Goal: Information Seeking & Learning: Check status

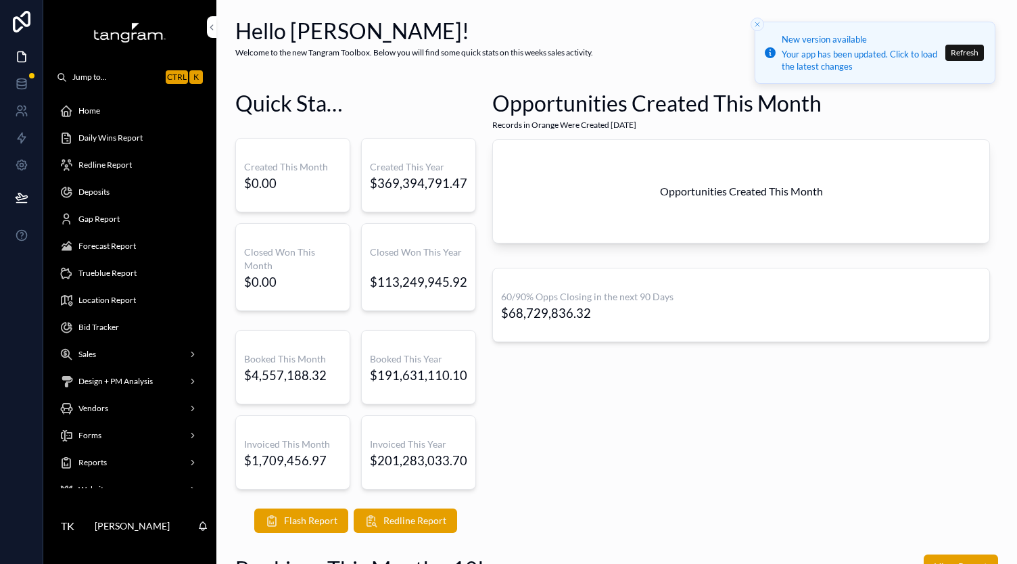
click at [713, 451] on div "Opportunities Created This Month Records in Orange Were Created [DATE] Opportun…" at bounding box center [741, 310] width 514 height 455
click at [147, 136] on div "Daily Wins Report" at bounding box center [130, 138] width 141 height 22
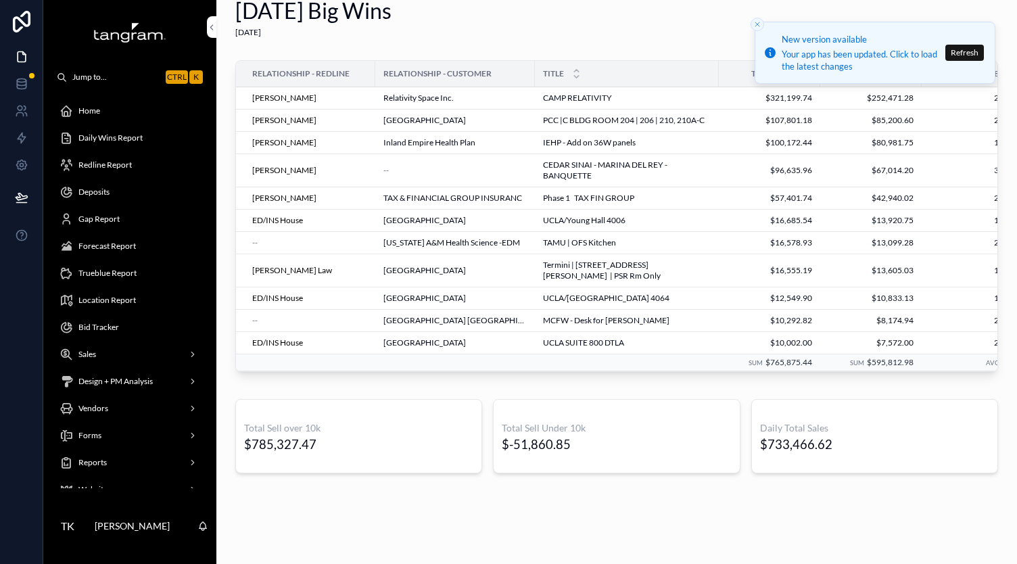
scroll to position [39, 0]
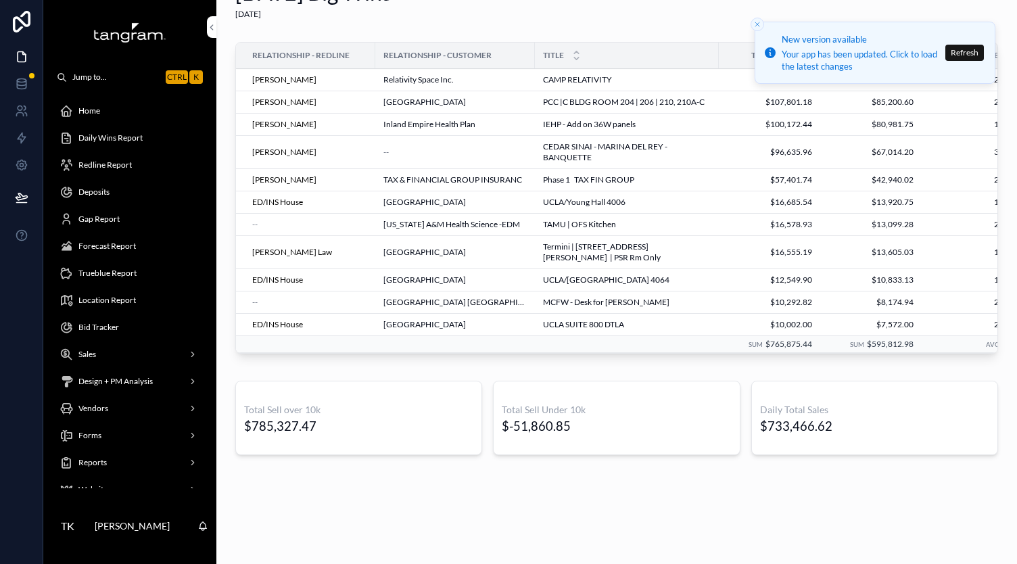
click at [340, 527] on div "[DATE] Big Wins [DATE] Relationship - Redline Relationship - Customer Title Tot…" at bounding box center [616, 254] width 801 height 586
click at [102, 245] on span "Forecast Report" at bounding box center [107, 246] width 58 height 11
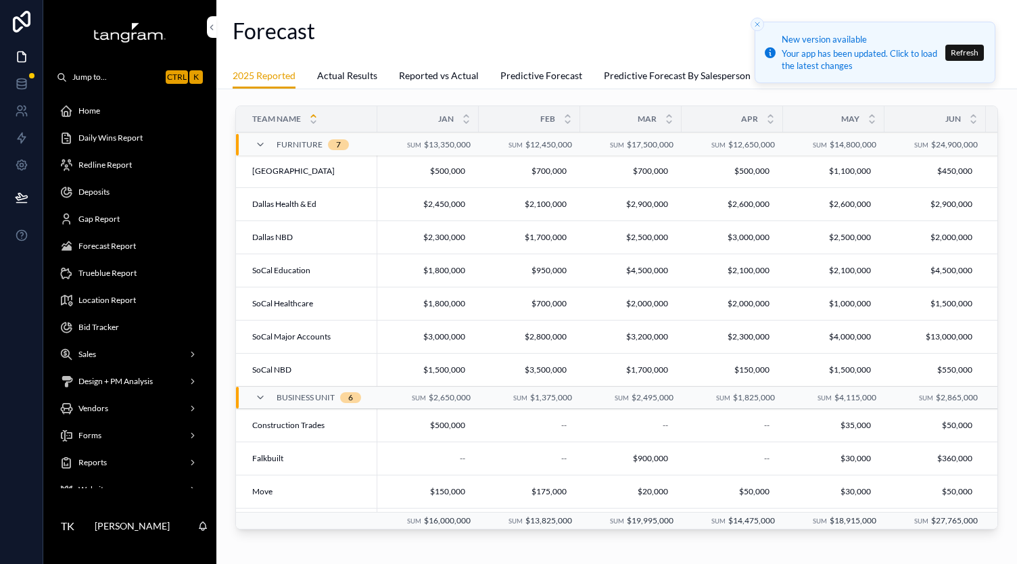
click at [754, 25] on icon "Close toast" at bounding box center [758, 24] width 8 height 8
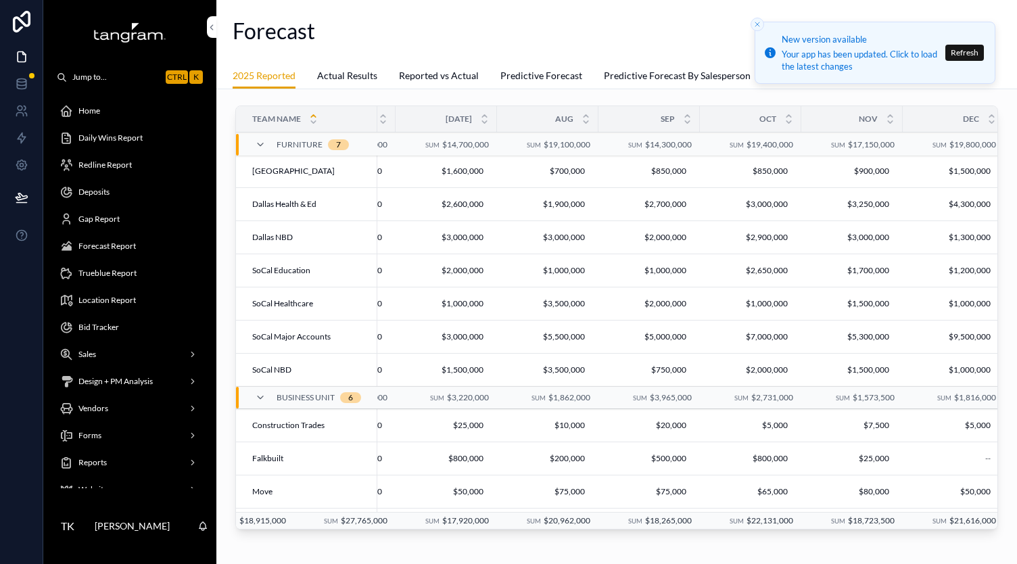
scroll to position [0, 719]
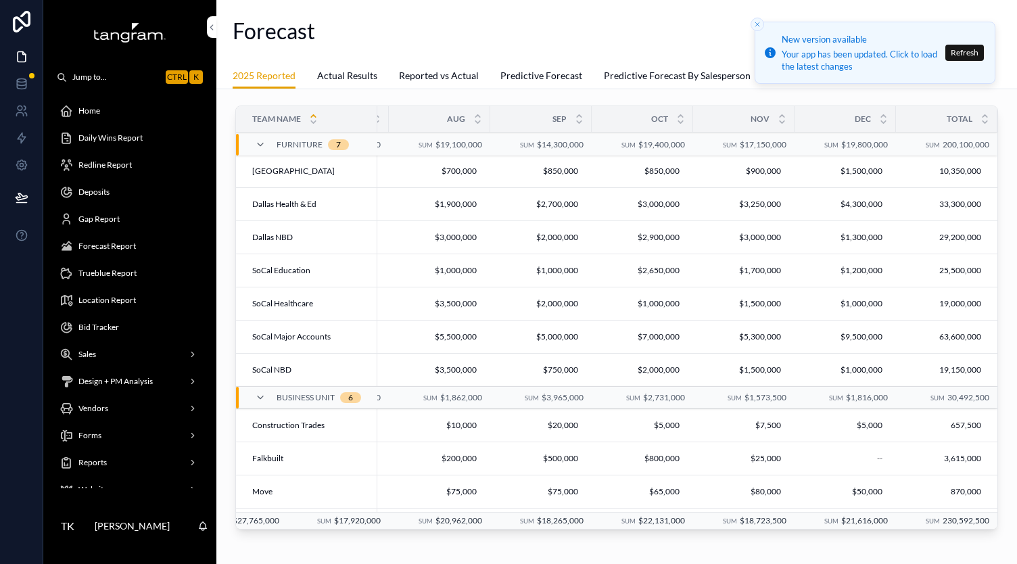
click at [346, 75] on span "Actual Results" at bounding box center [347, 76] width 60 height 14
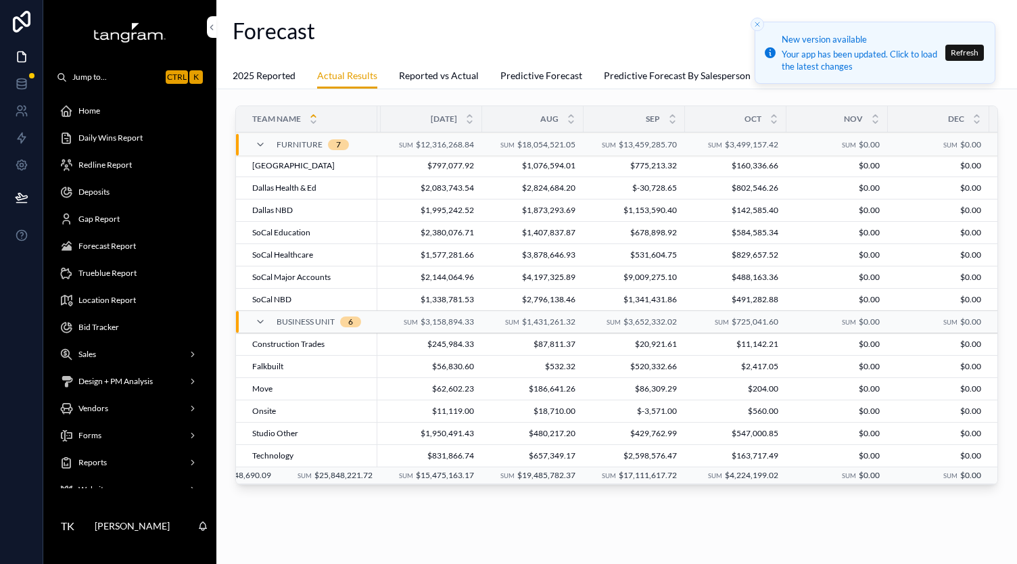
scroll to position [0, 709]
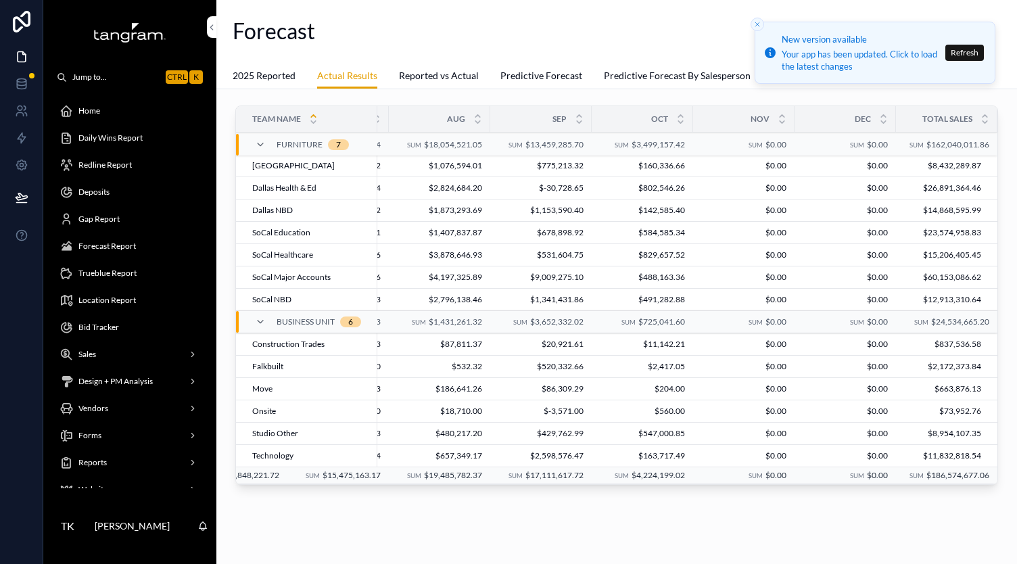
click at [637, 503] on div "Team Name Jan Feb Mar Apr May Jun [DATE] Aug Sep Oct Nov Dec Total Sales Furnit…" at bounding box center [616, 335] width 801 height 493
click at [636, 504] on div "Team Name Jan Feb Mar Apr May Jun [DATE] Aug Sep Oct Nov Dec Total Sales Furnit…" at bounding box center [616, 335] width 801 height 493
click at [644, 501] on div "Team Name Jan Feb Mar Apr May Jun [DATE] Aug Sep Oct Nov Dec Total Sales Furnit…" at bounding box center [616, 335] width 801 height 493
click at [104, 164] on span "Redline Report" at bounding box center [104, 165] width 53 height 11
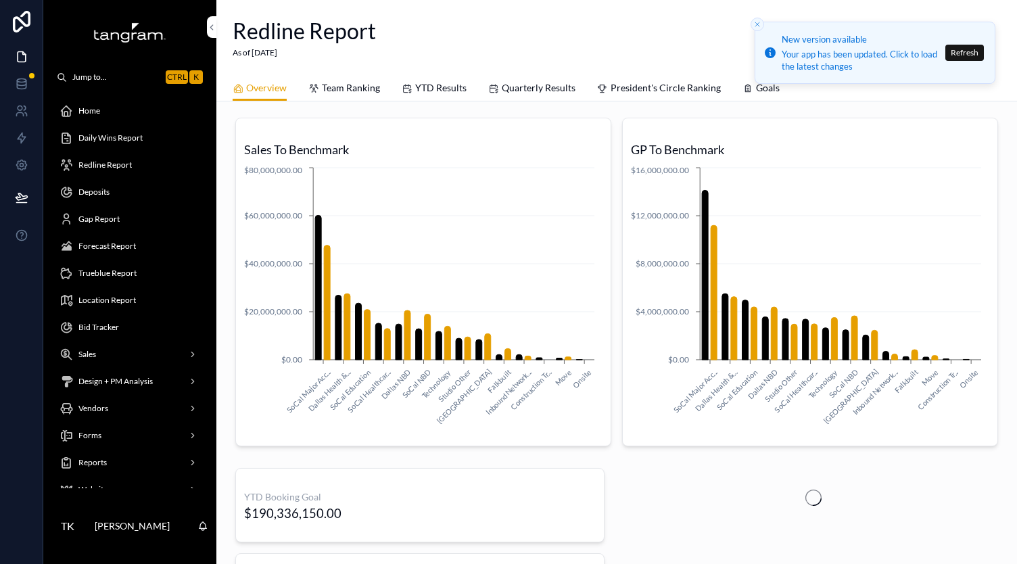
drag, startPoint x: 451, startPoint y: 59, endPoint x: 437, endPoint y: 104, distance: 47.5
click at [451, 59] on div "Redline Report As of [DATE]" at bounding box center [617, 37] width 768 height 75
click at [433, 97] on link "YTD Results" at bounding box center [434, 89] width 65 height 27
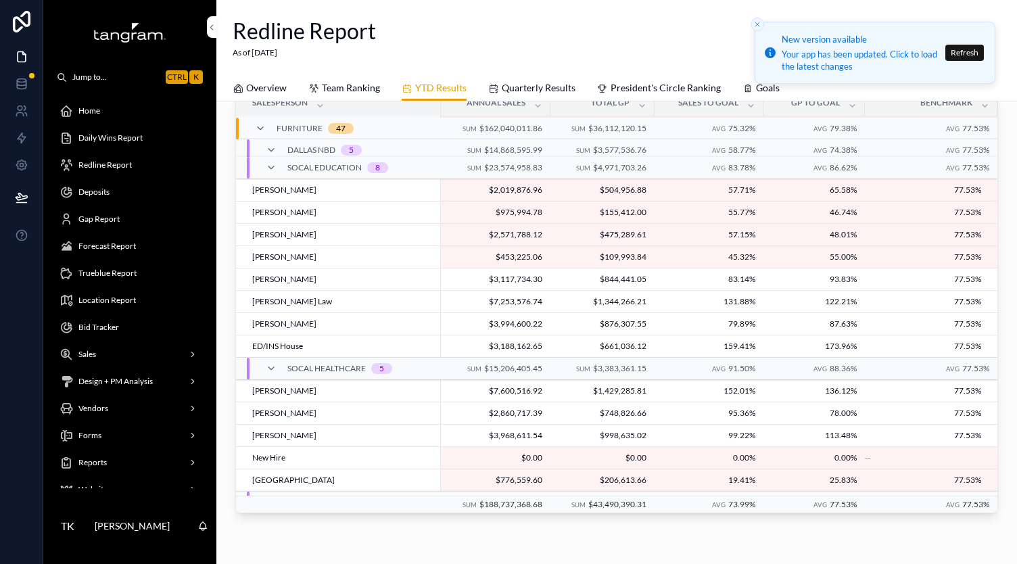
scroll to position [1, 0]
click at [559, 274] on span "$844,441.05" at bounding box center [603, 279] width 88 height 11
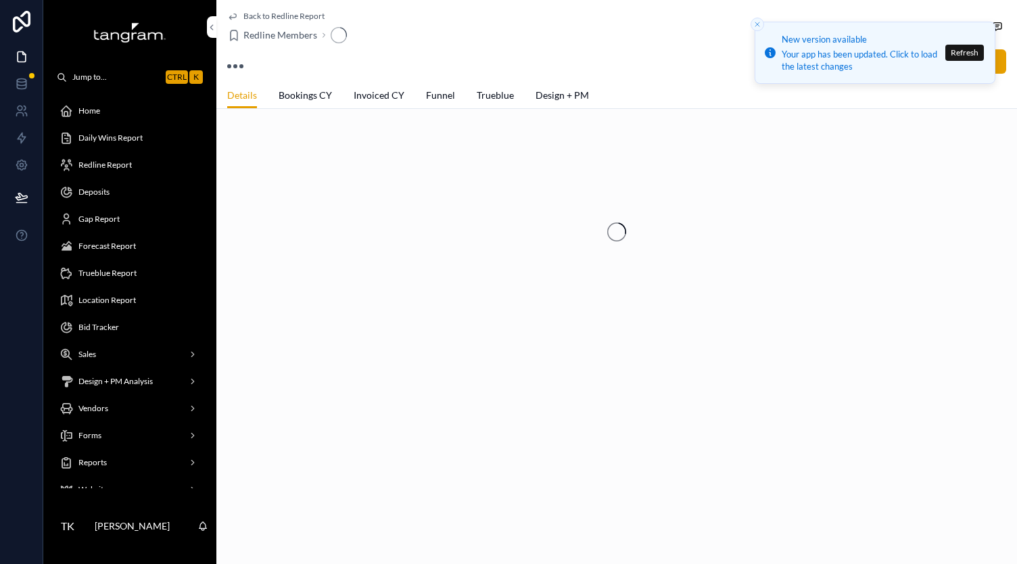
click at [234, 13] on icon "scrollable content" at bounding box center [232, 16] width 11 height 11
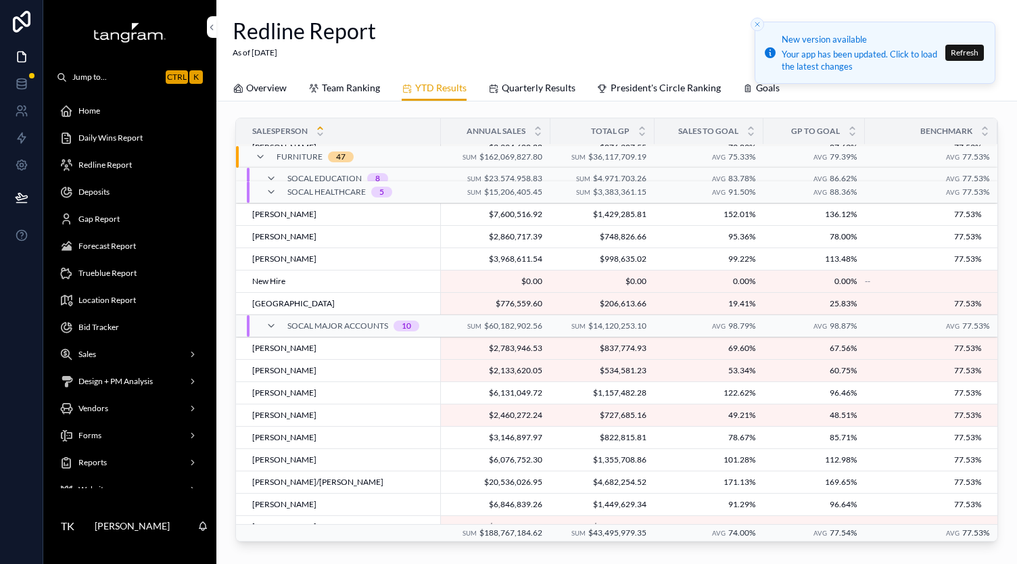
scroll to position [372, 0]
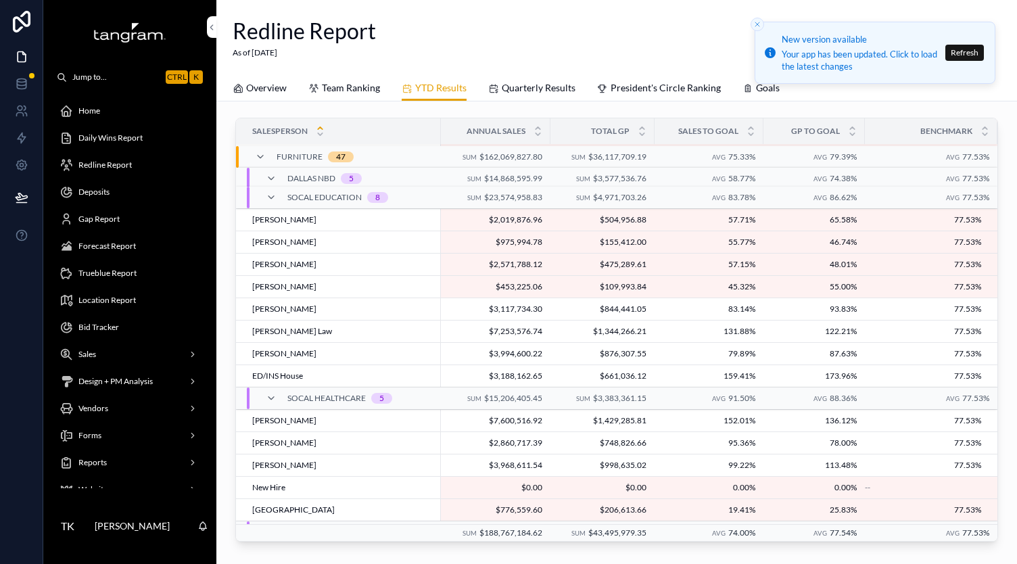
click at [640, 28] on div "Redline Report As of [DATE]" at bounding box center [617, 37] width 768 height 43
click at [501, 13] on div "Redline Report As of [DATE]" at bounding box center [617, 37] width 768 height 75
click at [756, 89] on span "Goals" at bounding box center [768, 88] width 24 height 14
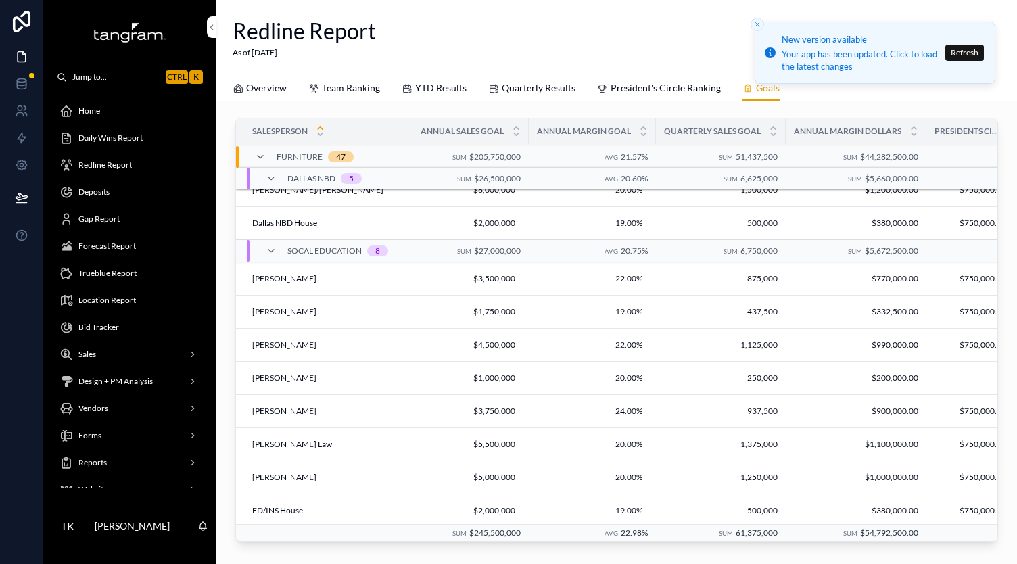
scroll to position [375, 0]
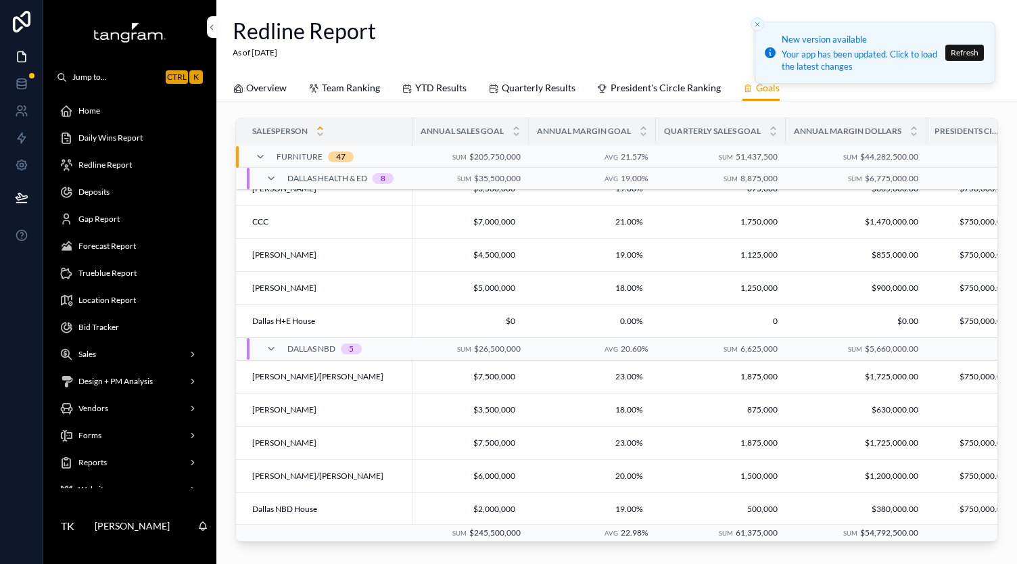
click at [102, 229] on div "Gap Report" at bounding box center [130, 219] width 141 height 22
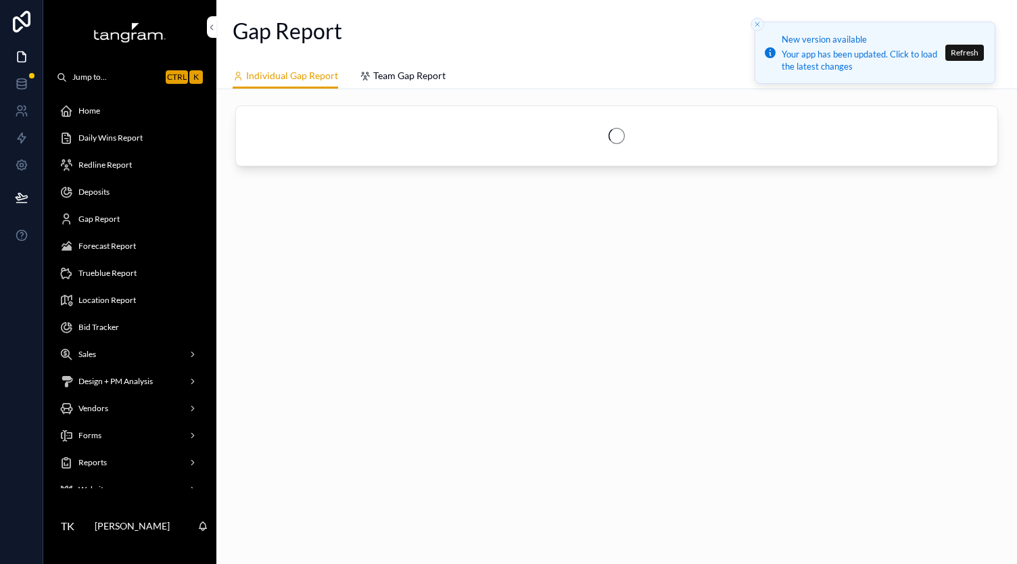
click at [94, 241] on span "Forecast Report" at bounding box center [107, 246] width 58 height 11
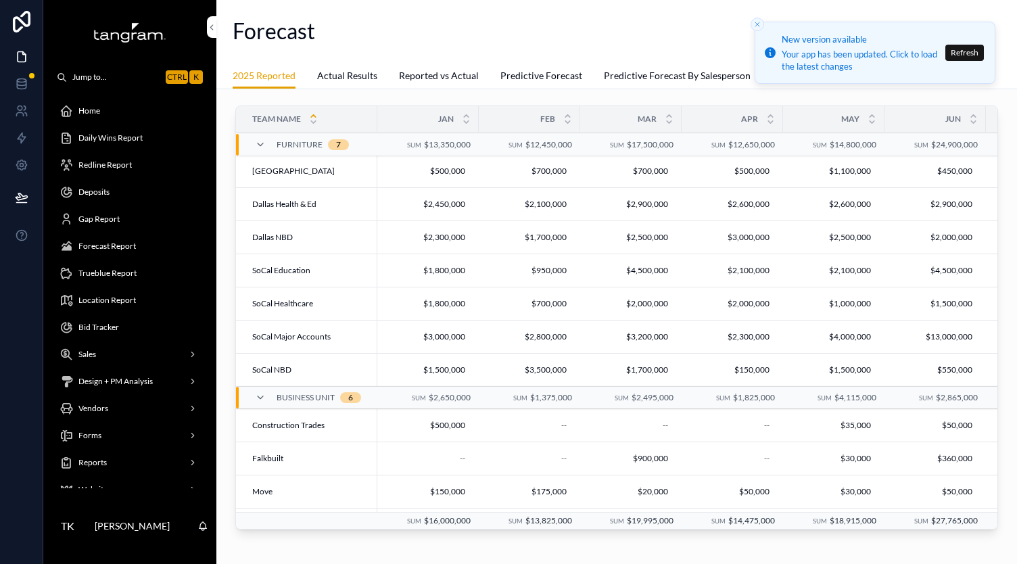
click at [375, 84] on link "Actual Results" at bounding box center [347, 77] width 60 height 27
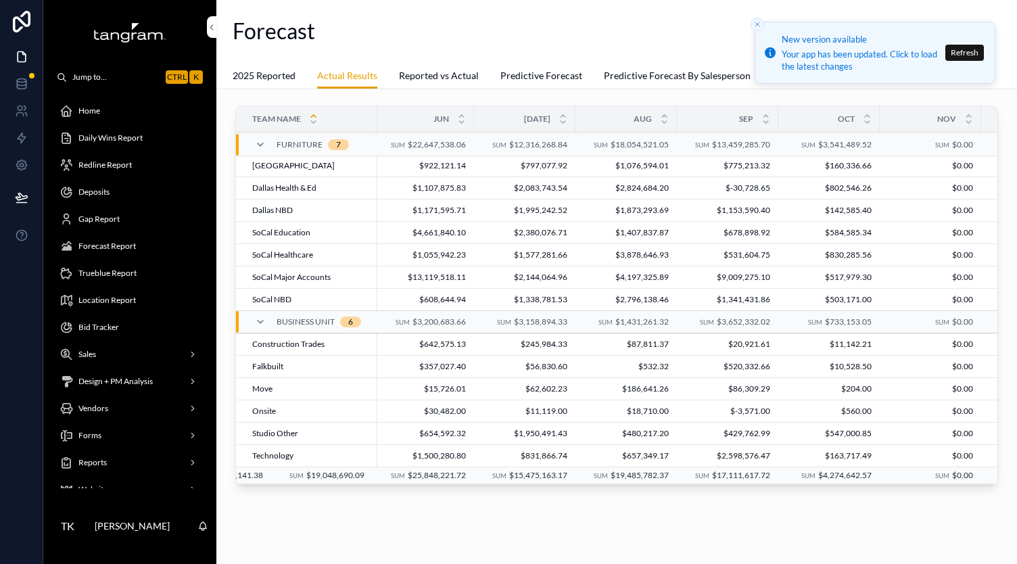
scroll to position [0, 709]
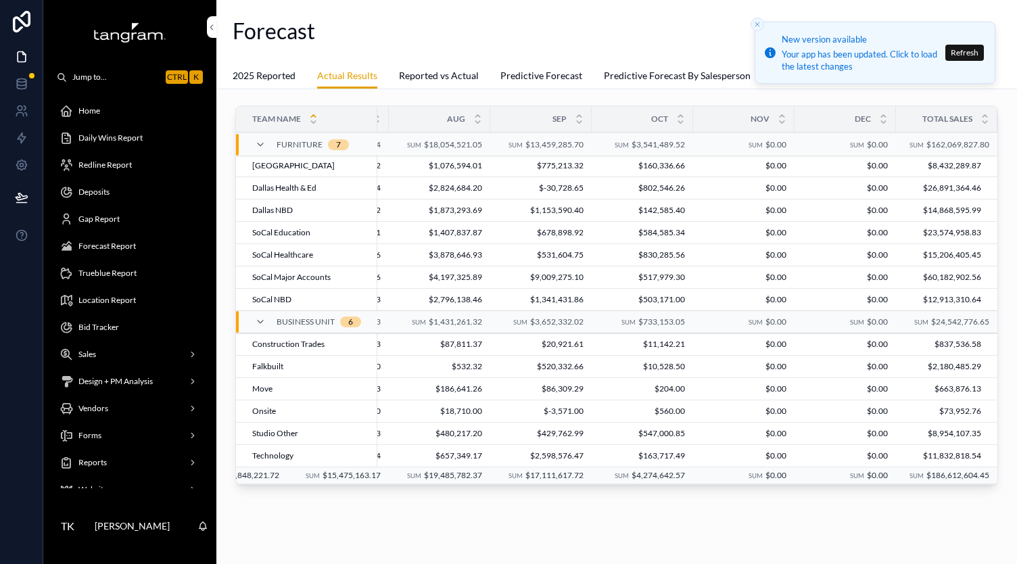
click at [256, 229] on span "SoCal Education" at bounding box center [281, 232] width 58 height 11
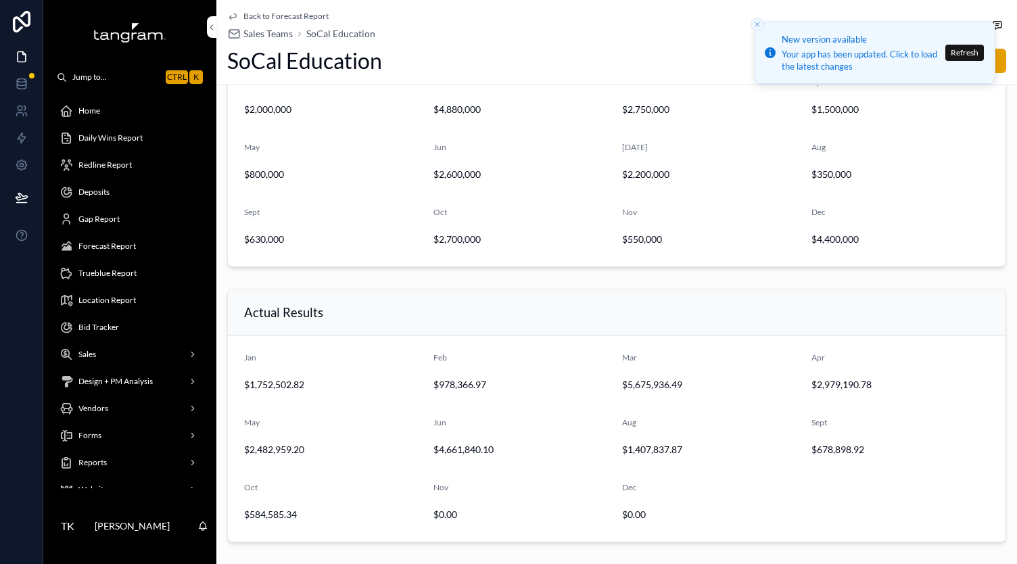
scroll to position [394, 0]
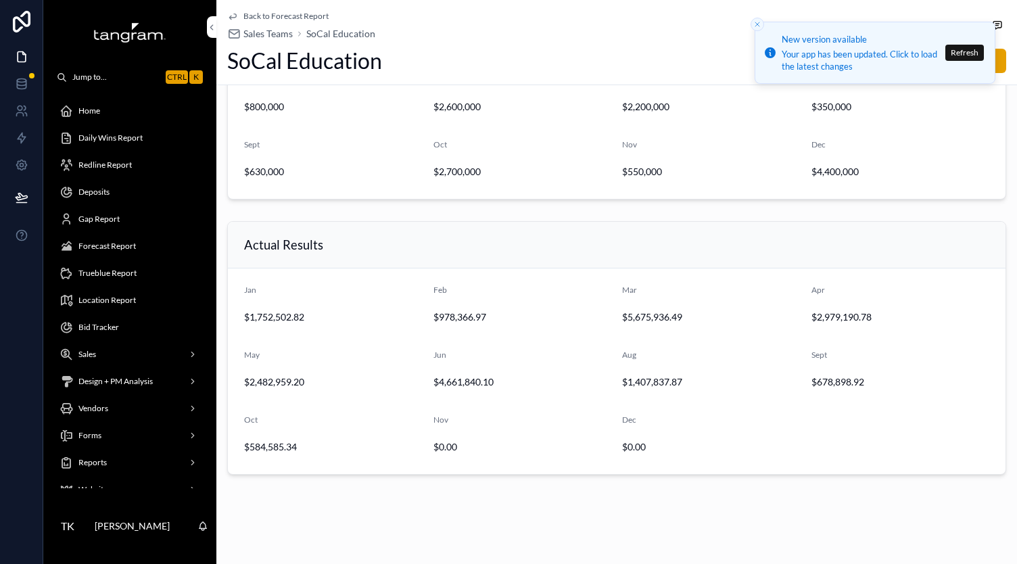
click at [750, 483] on div "Back to Forecast Report Sales Teams SoCal Education SoCal Education Edit Team M…" at bounding box center [616, 86] width 801 height 961
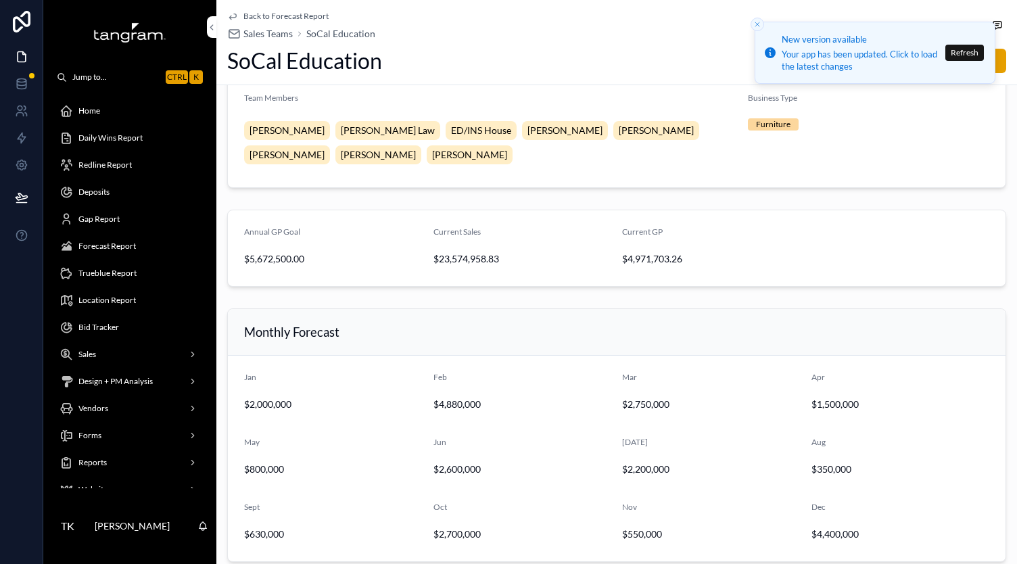
scroll to position [0, 0]
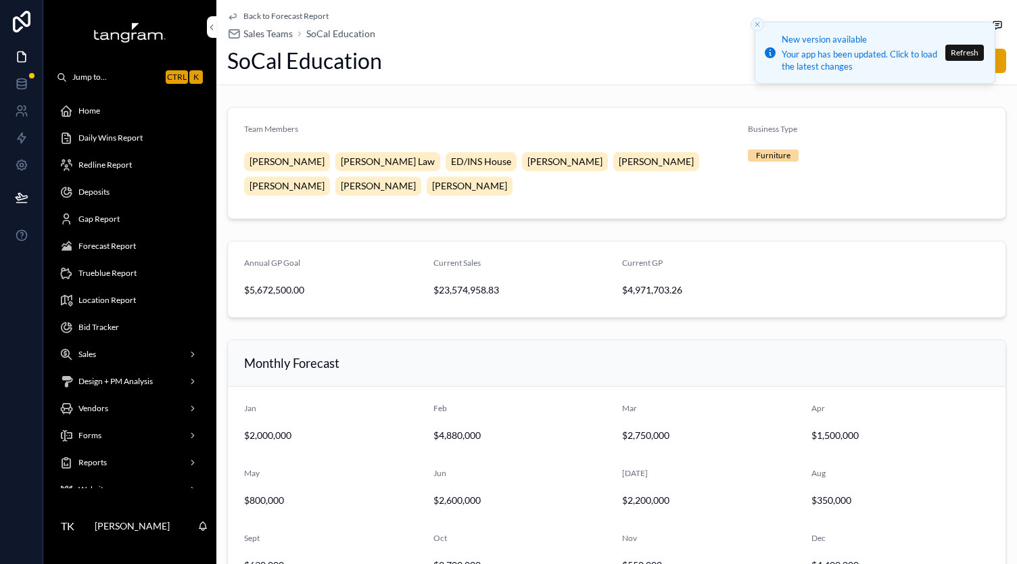
click at [257, 16] on span "Back to Forecast Report" at bounding box center [286, 16] width 85 height 11
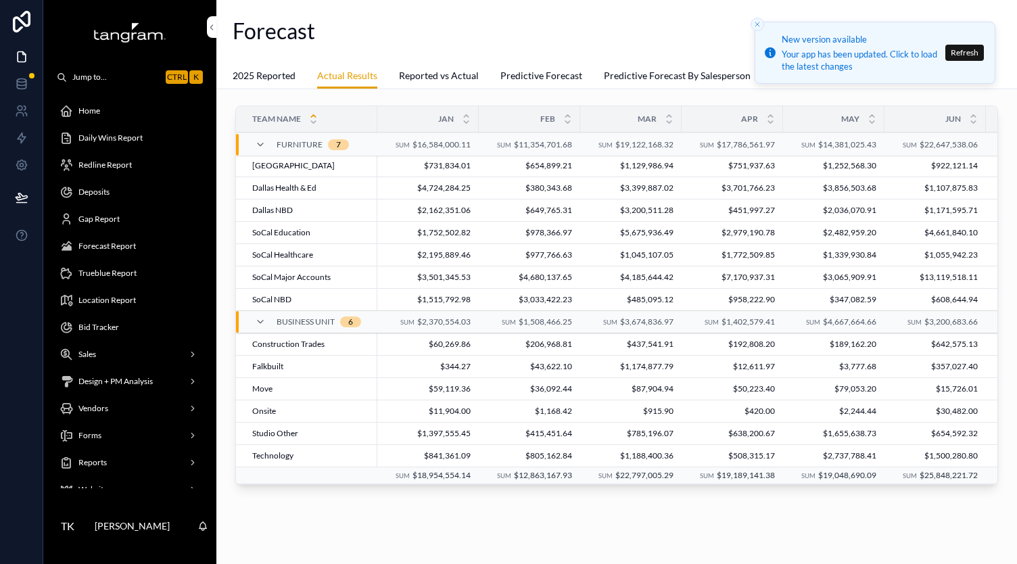
scroll to position [0, 709]
